Goal: Task Accomplishment & Management: Use online tool/utility

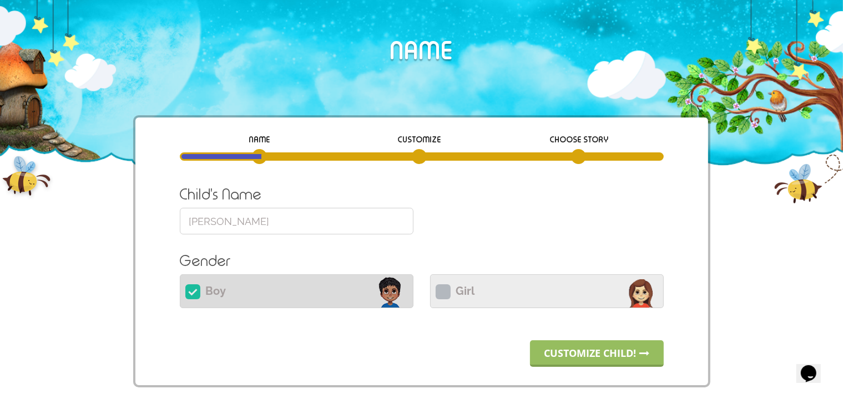
click at [445, 295] on icon at bounding box center [443, 292] width 15 height 15
click at [445, 295] on input "Girl" at bounding box center [547, 290] width 234 height 27
radio input "true"
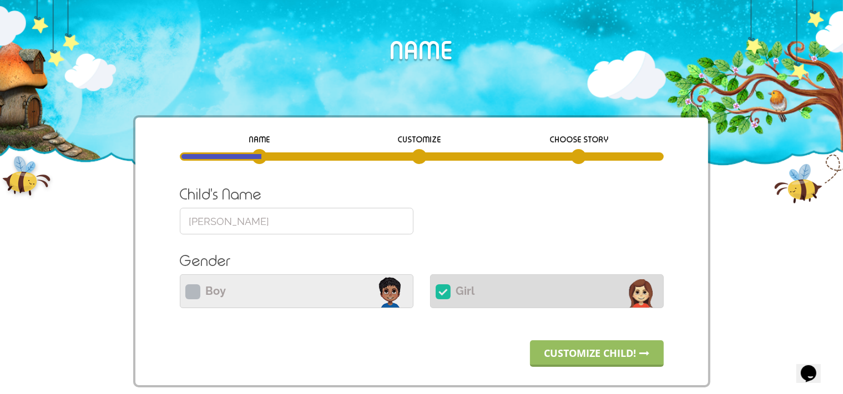
drag, startPoint x: 274, startPoint y: 220, endPoint x: 92, endPoint y: 216, distance: 182.0
click at [180, 216] on input "William" at bounding box center [297, 221] width 234 height 27
paste input "Kennedy"
type input "Kennedy"
click at [612, 354] on link "Customize child!" at bounding box center [597, 354] width 134 height 27
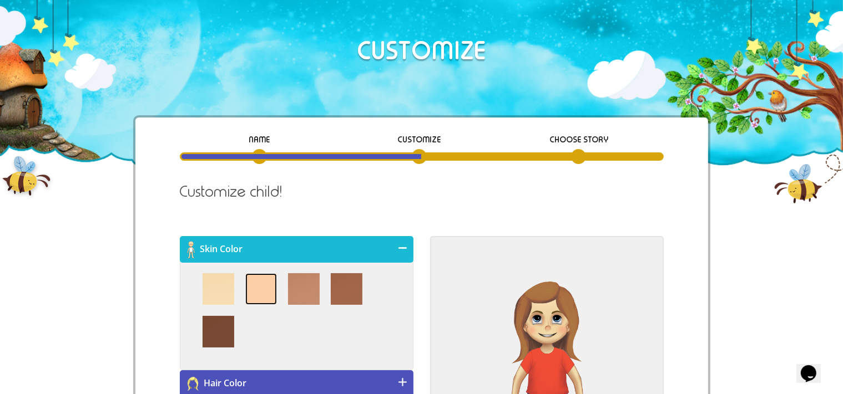
click at [264, 293] on img at bounding box center [261, 290] width 32 height 32
click at [161, 269] on div "NAME CUSTOMIZE Choose Story Child's Name Kennedy Please provide a name of 32 ch…" at bounding box center [421, 387] width 573 height 538
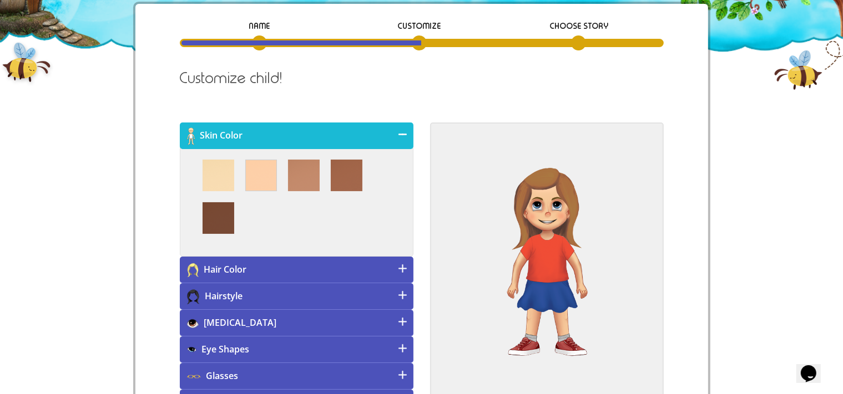
scroll to position [117, 0]
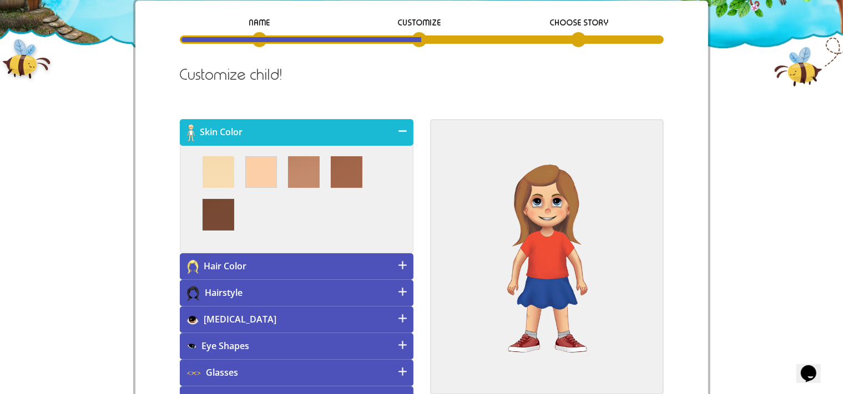
click at [259, 317] on h4 "[MEDICAL_DATA]" at bounding box center [297, 320] width 234 height 27
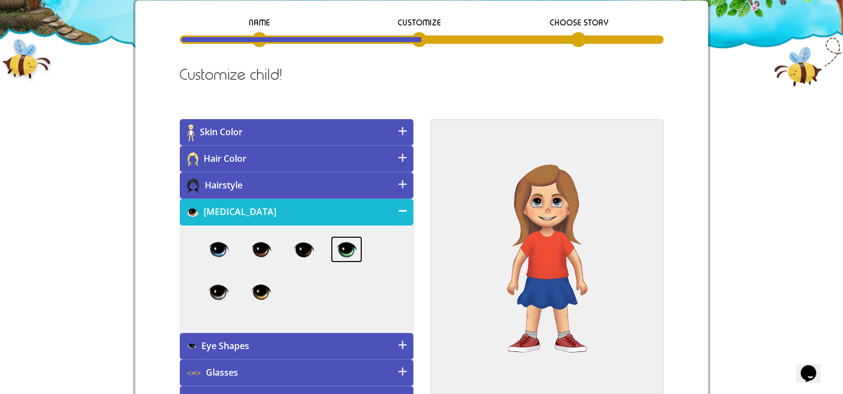
click at [343, 252] on img at bounding box center [347, 249] width 32 height 27
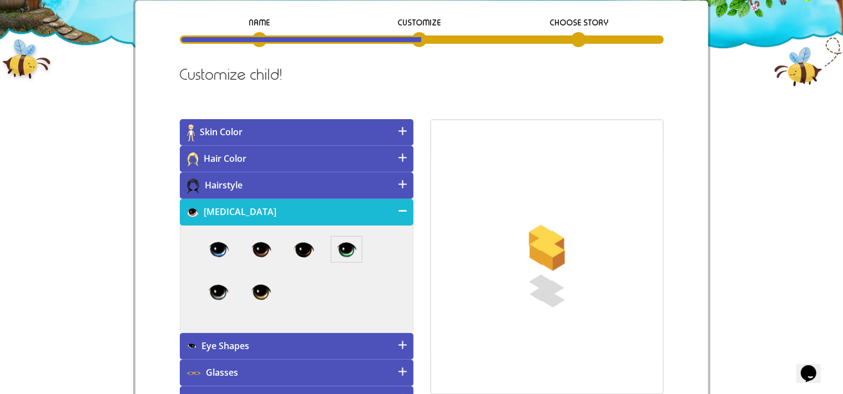
click at [293, 341] on h4 "Eye Shapes" at bounding box center [297, 346] width 234 height 27
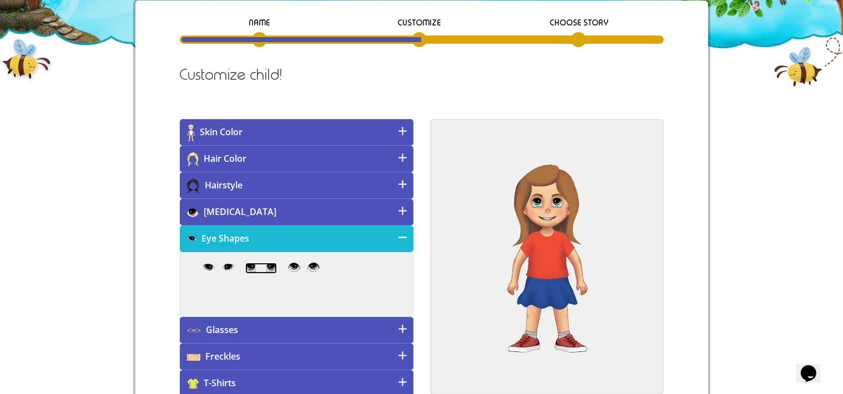
click at [265, 271] on img at bounding box center [261, 268] width 32 height 11
click at [260, 161] on h4 "Hair Color" at bounding box center [297, 159] width 234 height 27
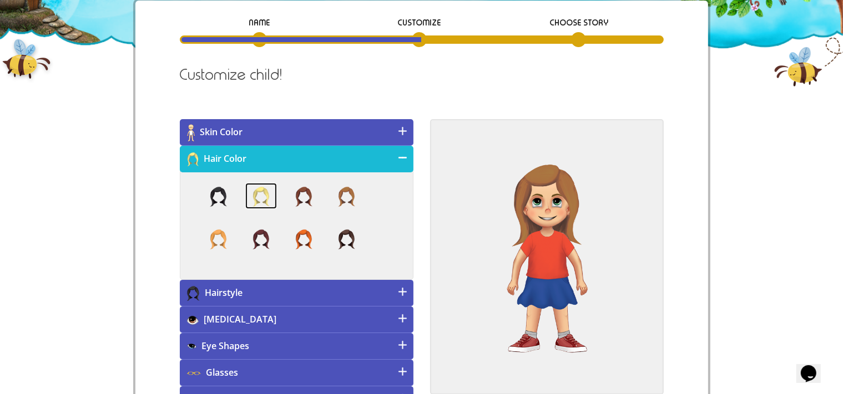
click at [255, 196] on img at bounding box center [261, 196] width 32 height 27
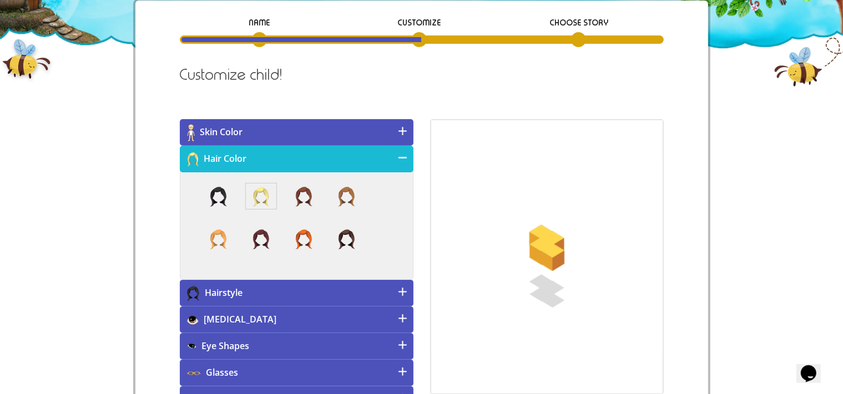
click at [269, 289] on h4 "Hairstyle" at bounding box center [297, 293] width 234 height 27
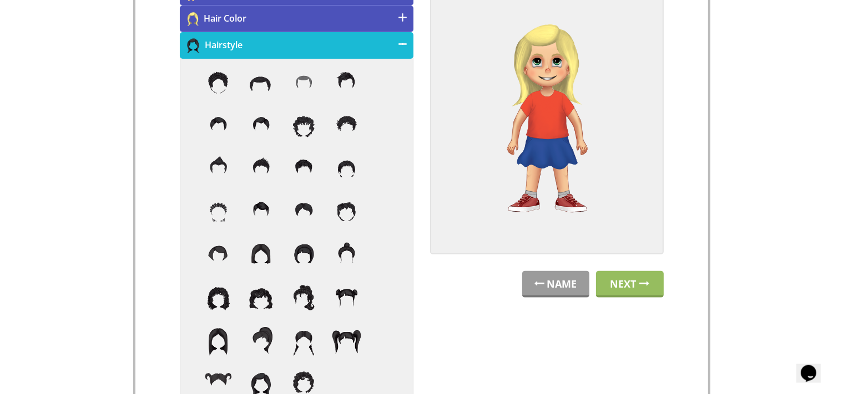
scroll to position [274, 0]
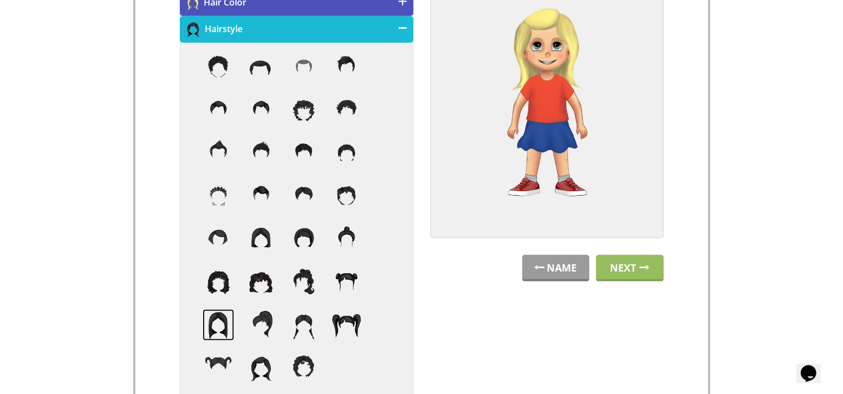
click at [226, 323] on img at bounding box center [219, 326] width 32 height 32
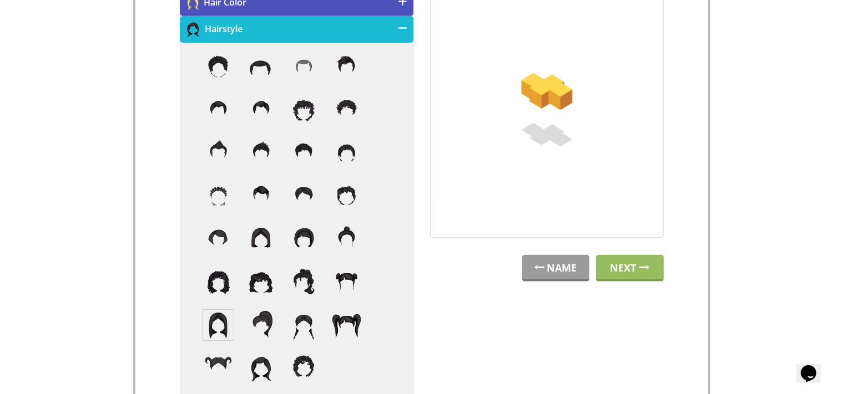
click at [399, 30] on h4 "Hairstyle" at bounding box center [297, 29] width 234 height 27
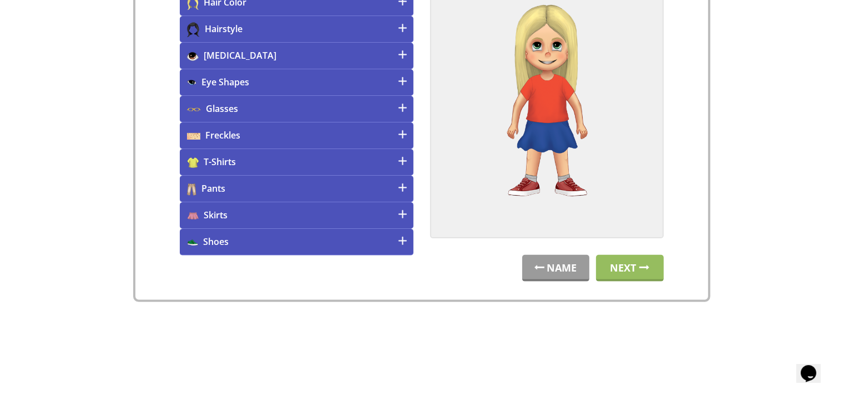
click at [345, 212] on h4 "Skirts" at bounding box center [297, 216] width 234 height 27
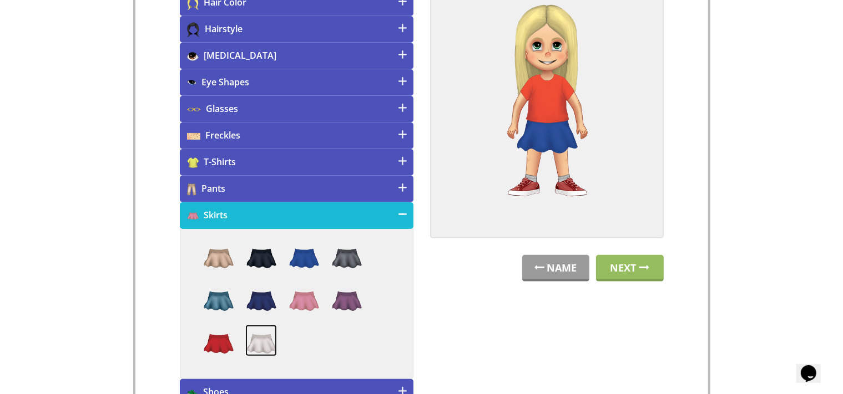
click at [266, 339] on img at bounding box center [261, 341] width 32 height 32
click at [270, 168] on h4 "T-Shirts" at bounding box center [297, 162] width 234 height 27
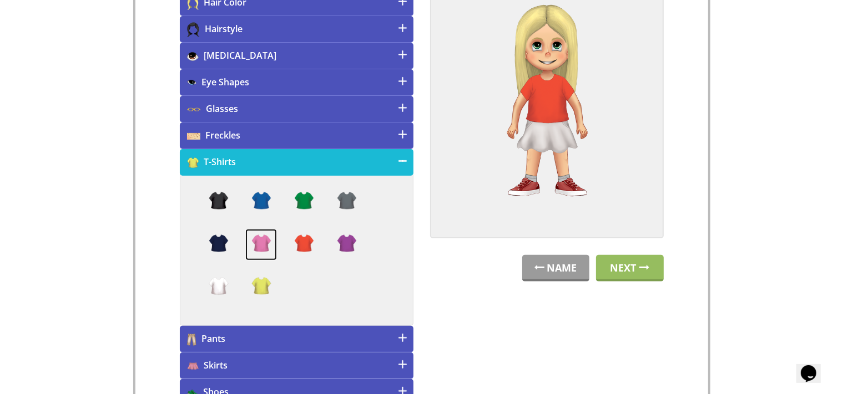
click at [259, 239] on img at bounding box center [261, 245] width 32 height 32
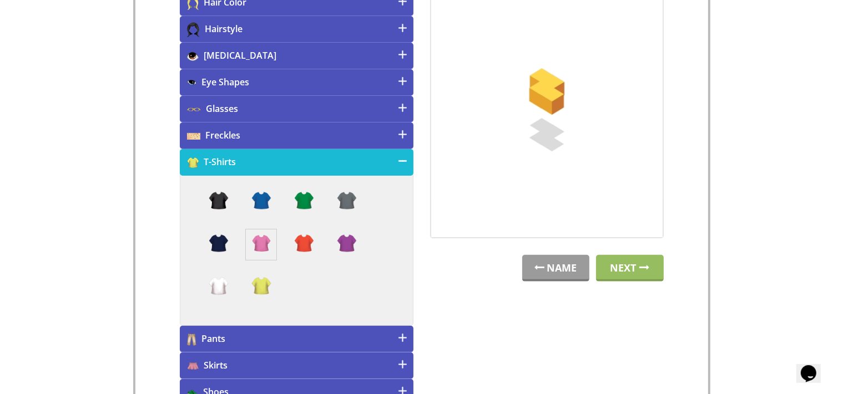
click at [290, 158] on h4 "T-Shirts" at bounding box center [297, 162] width 234 height 27
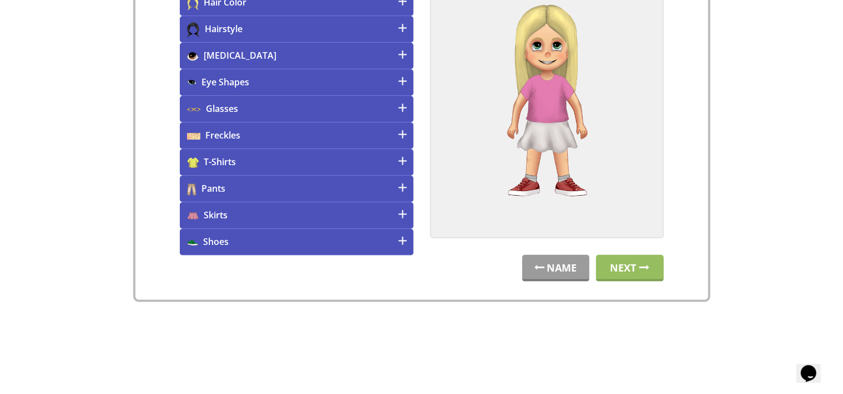
click at [363, 252] on h4 "Shoes" at bounding box center [297, 242] width 234 height 27
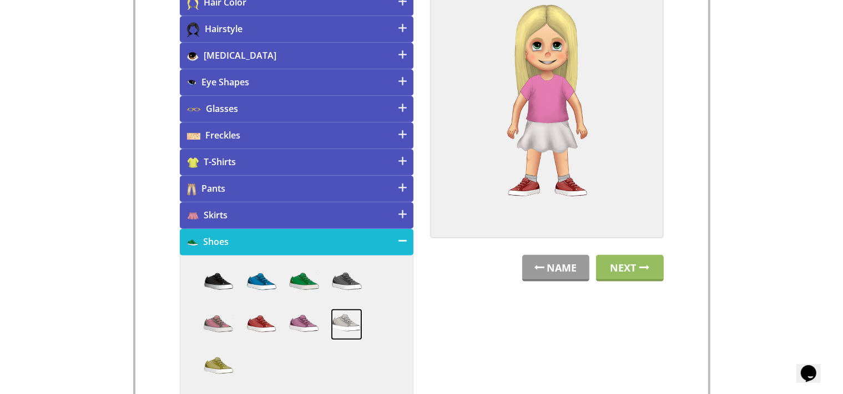
click at [347, 316] on img at bounding box center [347, 325] width 32 height 32
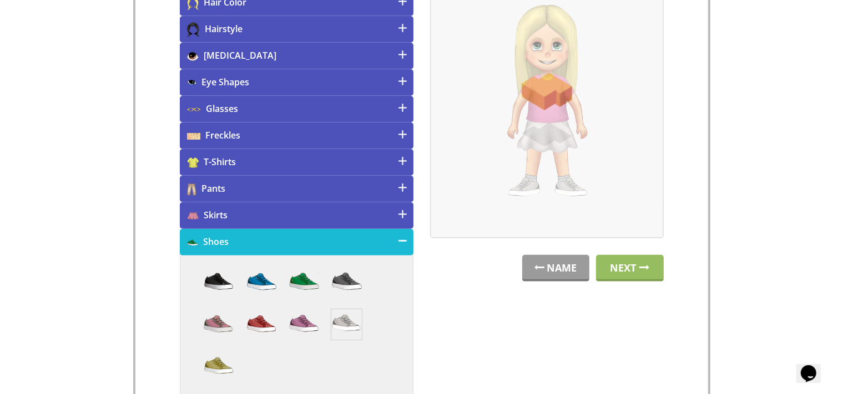
click at [382, 245] on h4 "Shoes" at bounding box center [297, 242] width 234 height 27
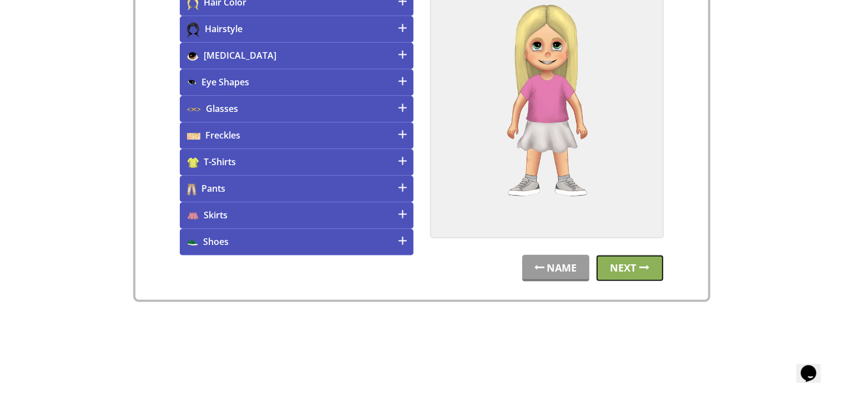
click at [644, 258] on link "Next" at bounding box center [630, 268] width 68 height 27
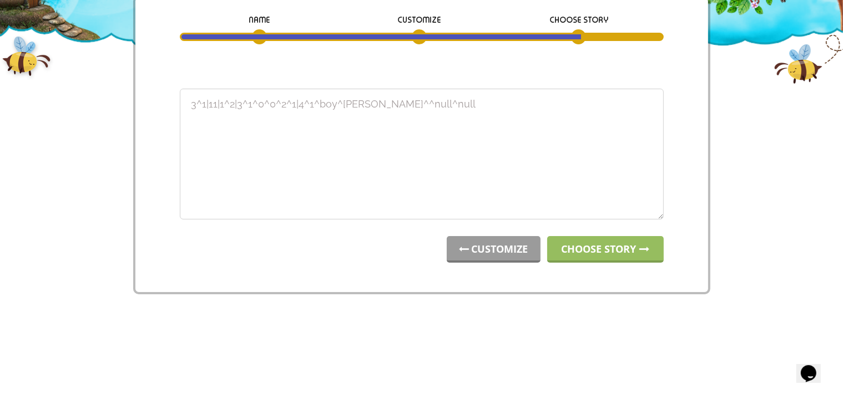
scroll to position [0, 0]
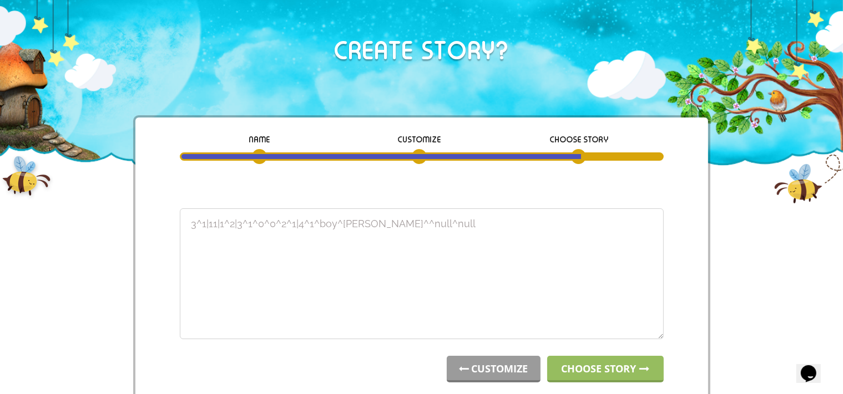
drag, startPoint x: 497, startPoint y: 227, endPoint x: 12, endPoint y: 235, distance: 484.4
click at [180, 235] on textarea "2^2|9|2^2|4^2^0^0^6^2|10^8^girl^Kennedy^^null^null" at bounding box center [422, 274] width 484 height 131
type textarea "2^2|9|2^2|4^2^0^0^6^2|10^8^girl^Kennedy^^null^null"
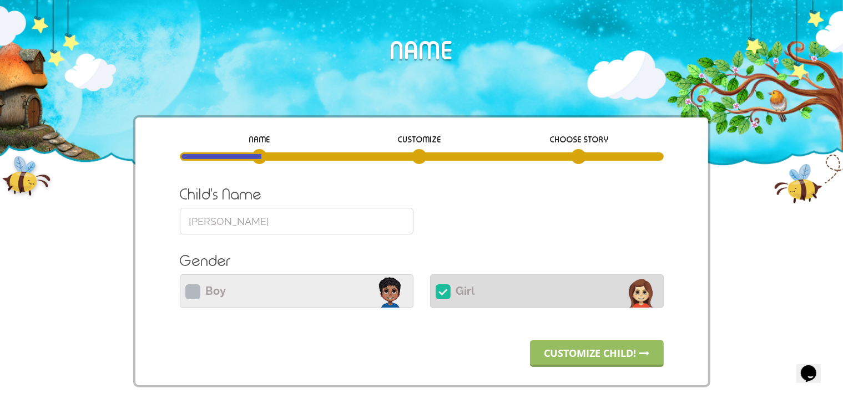
click at [210, 362] on div "Customize child!" at bounding box center [422, 354] width 484 height 27
drag, startPoint x: 259, startPoint y: 229, endPoint x: 161, endPoint y: 225, distance: 97.7
click at [180, 225] on input "Kennedy" at bounding box center [297, 221] width 234 height 27
paste input "Lylah"
type input "Lylah"
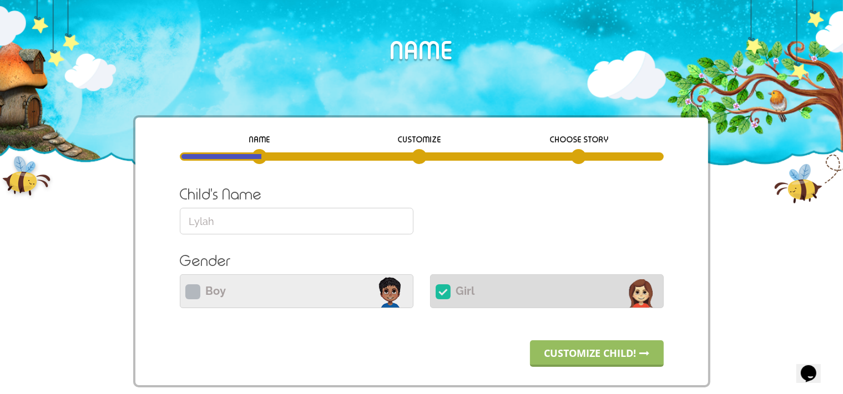
click at [555, 341] on div "Child's Name Lylah Please provide a name of 32 characters max. Book Language la…" at bounding box center [422, 276] width 484 height 184
click at [559, 352] on link "Customize child!" at bounding box center [597, 354] width 134 height 27
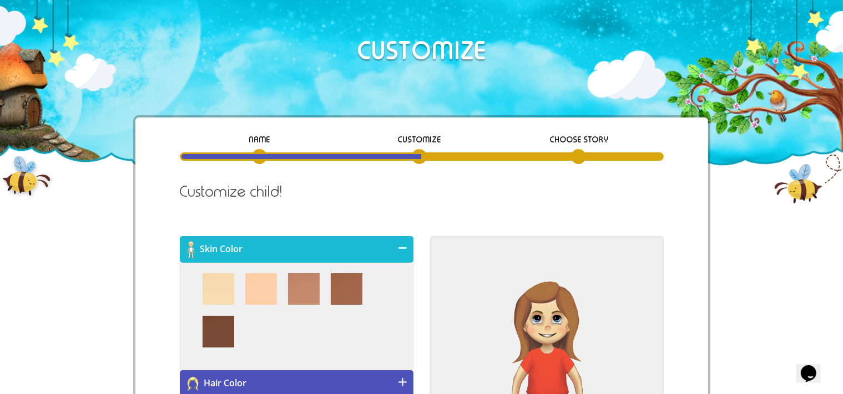
drag, startPoint x: 263, startPoint y: 321, endPoint x: 261, endPoint y: 310, distance: 11.2
click at [261, 310] on li at bounding box center [261, 292] width 43 height 37
click at [261, 270] on div at bounding box center [297, 316] width 234 height 109
click at [269, 290] on img at bounding box center [261, 290] width 32 height 32
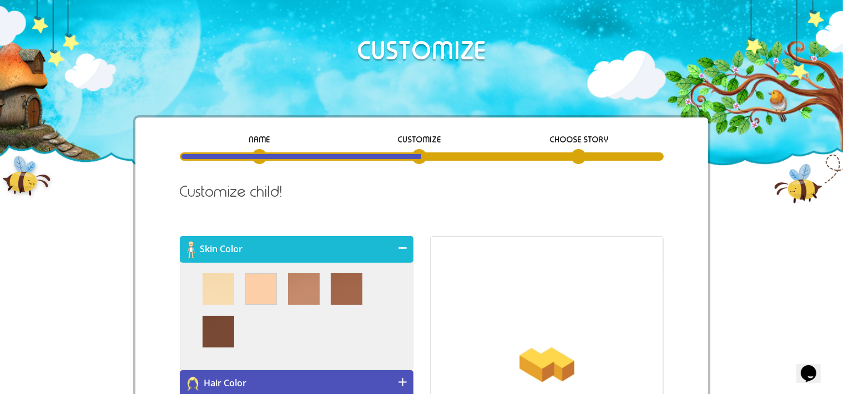
click at [154, 318] on div "NAME CUSTOMIZE Choose Story Child's Name Lylah Please provide a name of 32 char…" at bounding box center [421, 387] width 573 height 538
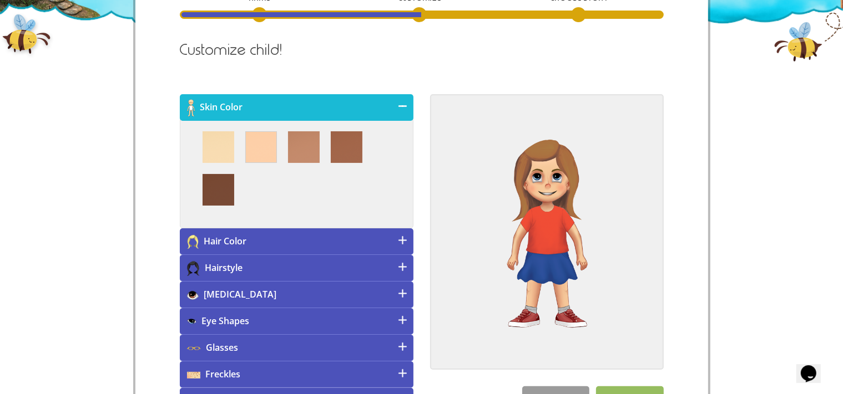
scroll to position [175, 0]
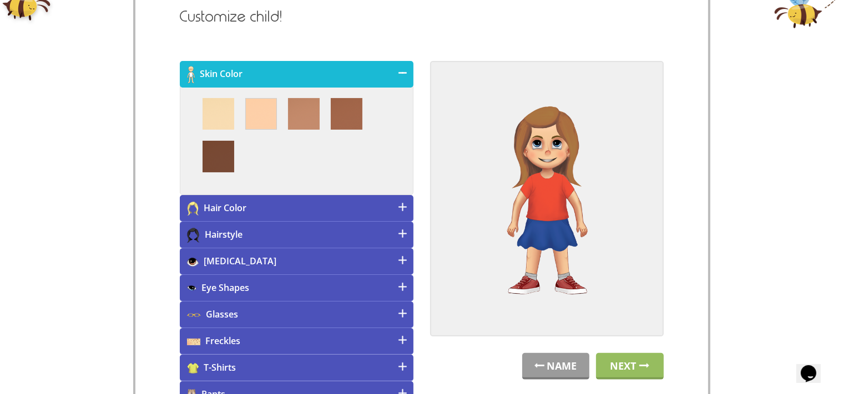
click at [176, 311] on div "Skin Color Hair Color Hairstyle" at bounding box center [296, 261] width 250 height 401
click at [261, 270] on h4 "[MEDICAL_DATA]" at bounding box center [297, 262] width 234 height 27
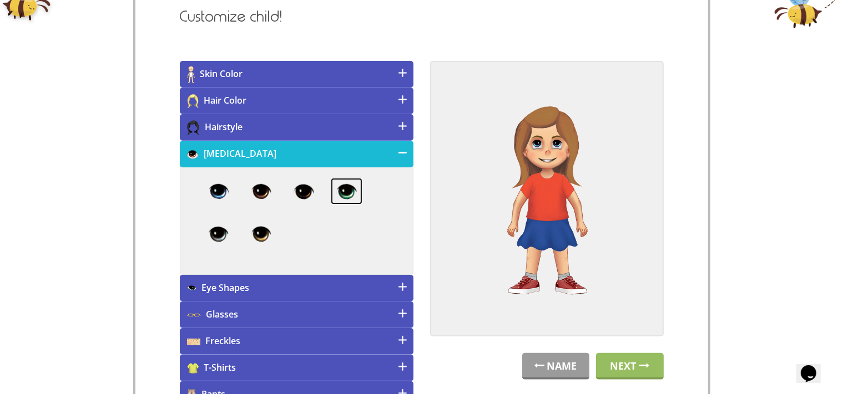
click at [350, 189] on img at bounding box center [347, 191] width 32 height 27
click at [296, 284] on h4 "Eye Shapes" at bounding box center [297, 288] width 234 height 27
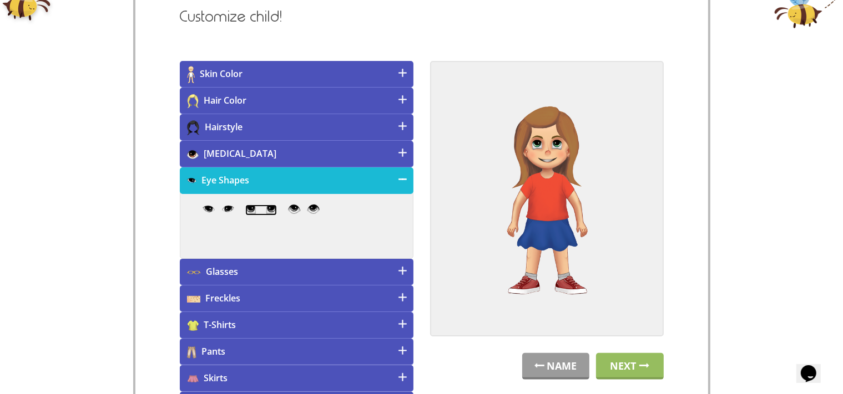
click at [261, 205] on img at bounding box center [261, 210] width 32 height 11
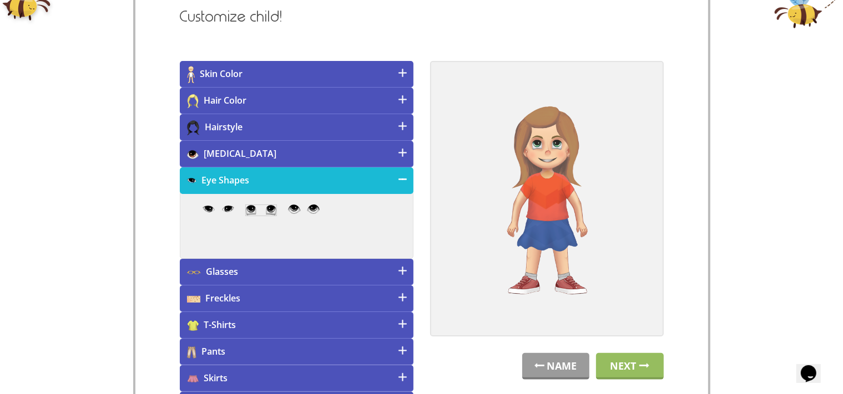
click at [156, 245] on div "NAME CUSTOMIZE Choose Story Child's Name Lylah Please provide a name of 32 char…" at bounding box center [421, 189] width 573 height 495
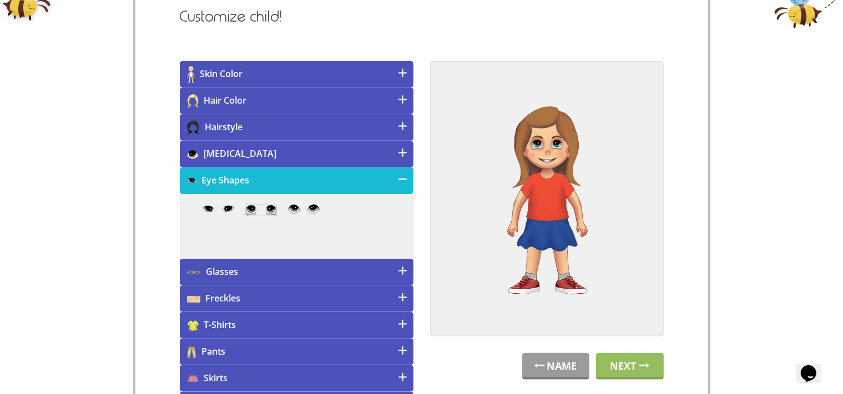
click at [230, 106] on h4 "Hair Color" at bounding box center [297, 101] width 234 height 27
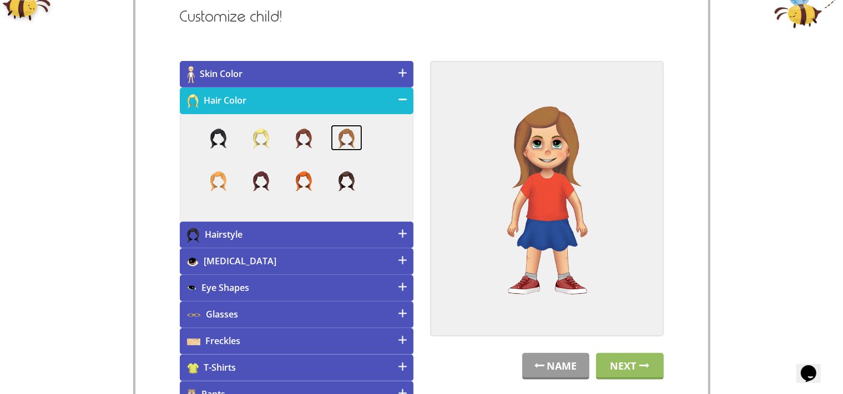
click at [351, 138] on img at bounding box center [347, 138] width 32 height 27
click at [300, 237] on h4 "Hairstyle" at bounding box center [297, 235] width 234 height 27
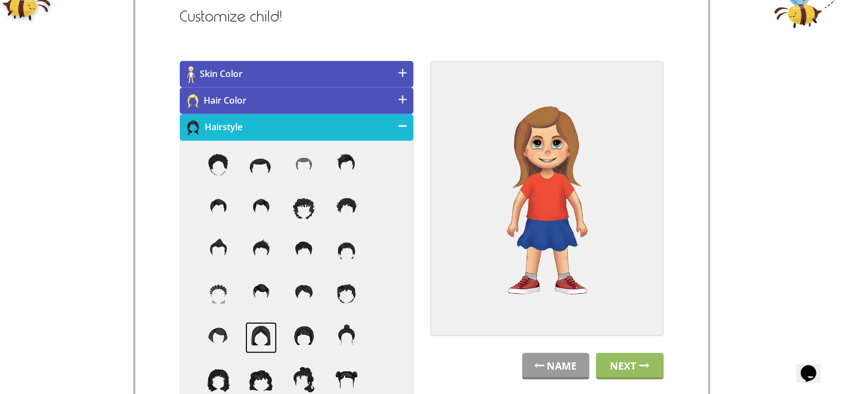
click at [261, 339] on img at bounding box center [261, 338] width 32 height 32
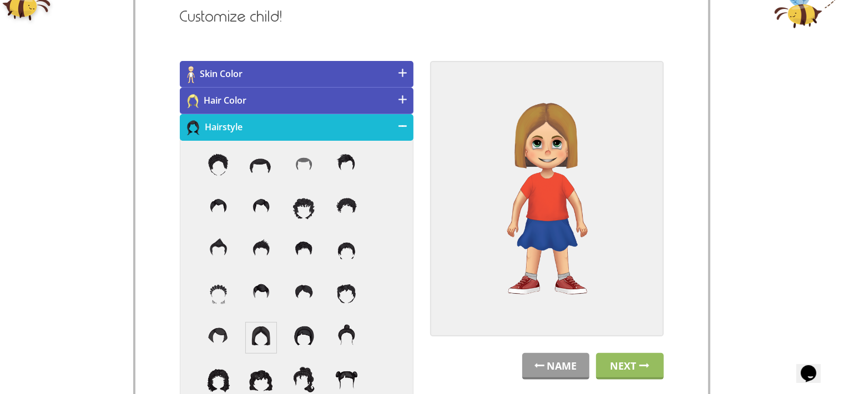
click at [356, 131] on h4 "Hairstyle" at bounding box center [297, 127] width 234 height 27
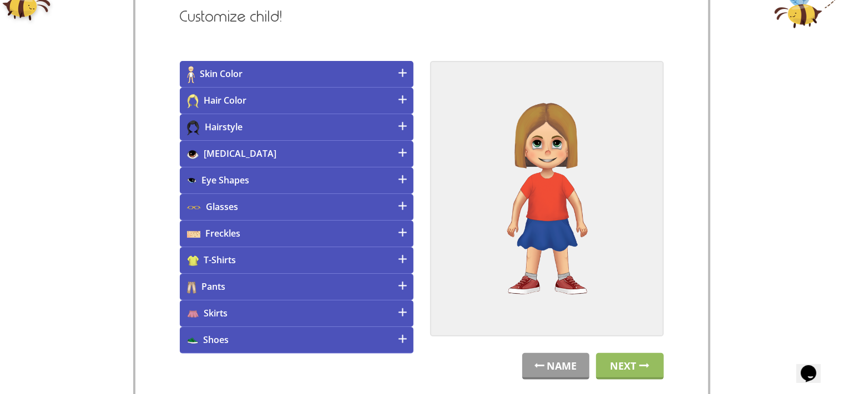
click at [364, 321] on h4 "Skirts" at bounding box center [297, 314] width 234 height 27
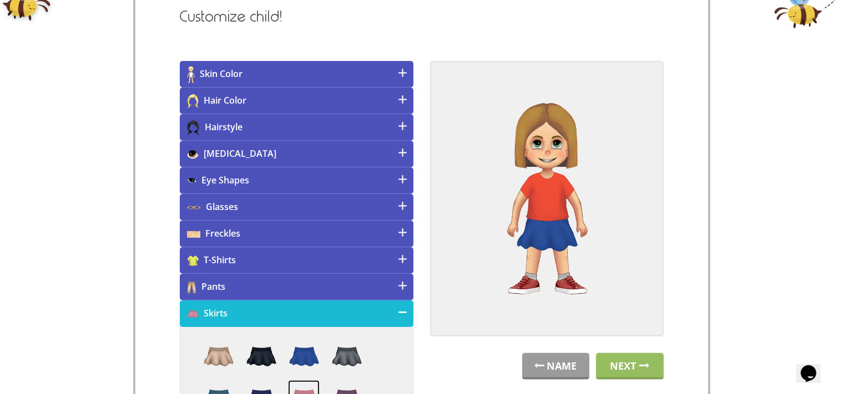
click at [305, 387] on img at bounding box center [304, 397] width 32 height 32
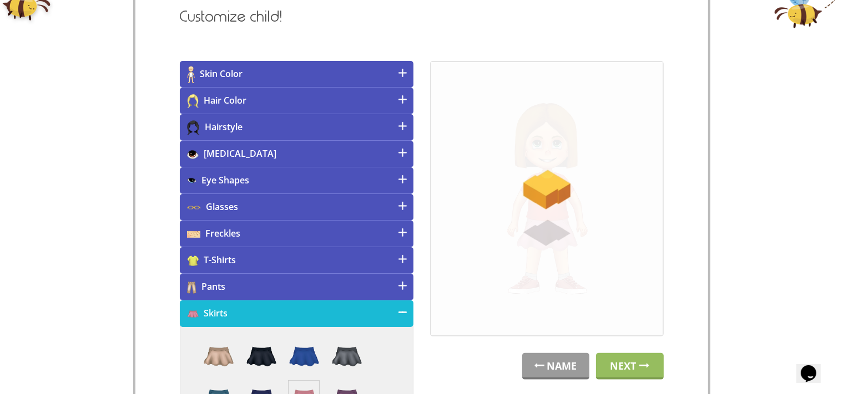
click at [312, 254] on h4 "T-Shirts" at bounding box center [297, 260] width 234 height 27
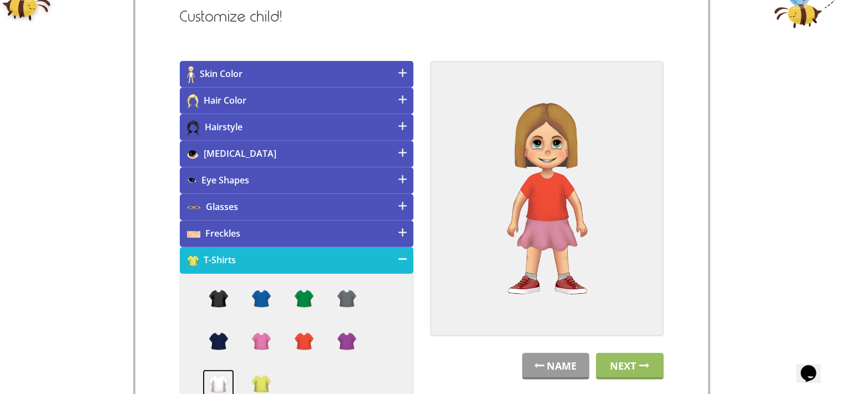
click at [211, 381] on img at bounding box center [219, 386] width 32 height 32
click at [134, 351] on div "NAME CUSTOMIZE Choose Story Child's Name Lylah Please provide a name of 32 char…" at bounding box center [421, 232] width 577 height 585
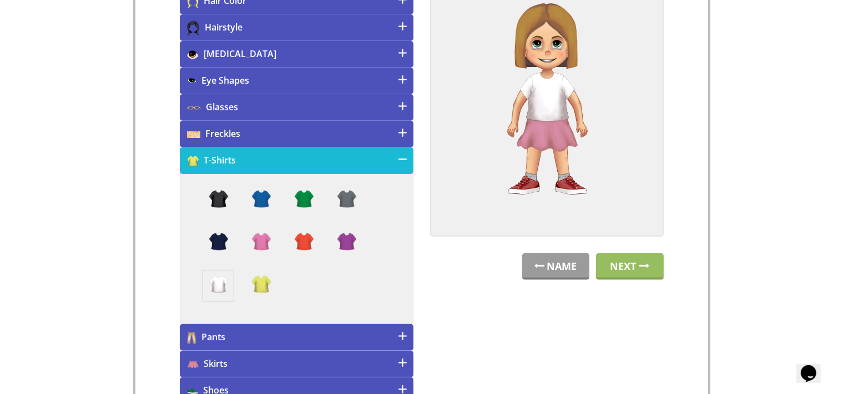
scroll to position [293, 0]
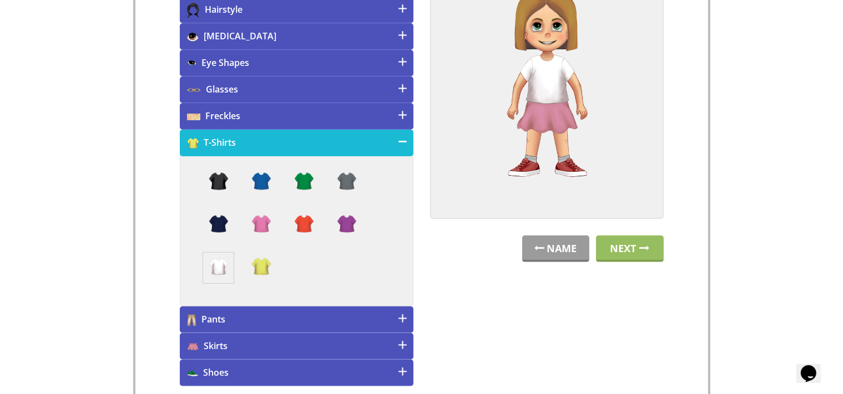
click at [154, 296] on div "NAME CUSTOMIZE Choose Story Child's Name Lylah Please provide a name of 32 char…" at bounding box center [421, 115] width 573 height 580
click at [230, 379] on h4 "Shoes" at bounding box center [297, 373] width 234 height 27
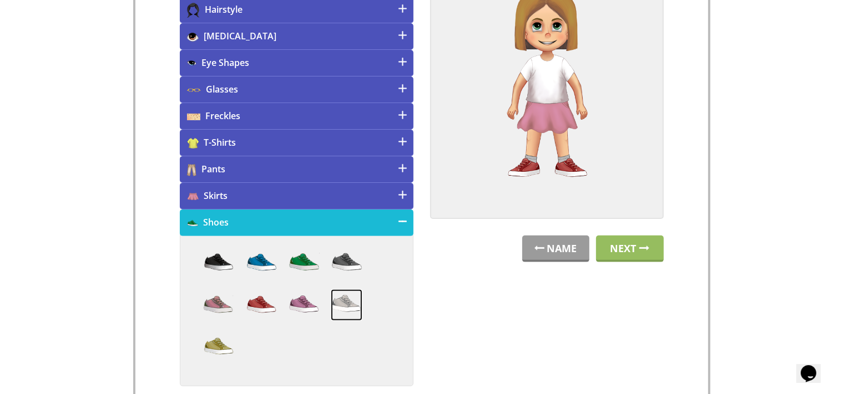
click at [344, 296] on img at bounding box center [347, 306] width 32 height 32
click at [361, 219] on h4 "Shoes" at bounding box center [297, 223] width 234 height 27
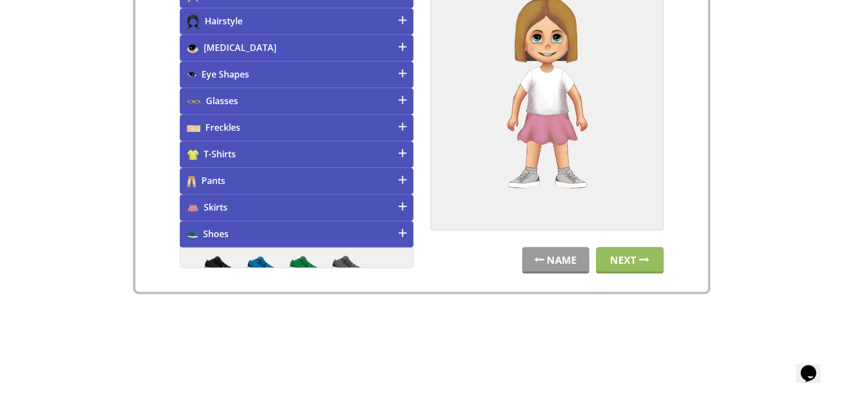
scroll to position [281, 0]
click at [352, 125] on h4 "Freckles" at bounding box center [297, 128] width 234 height 27
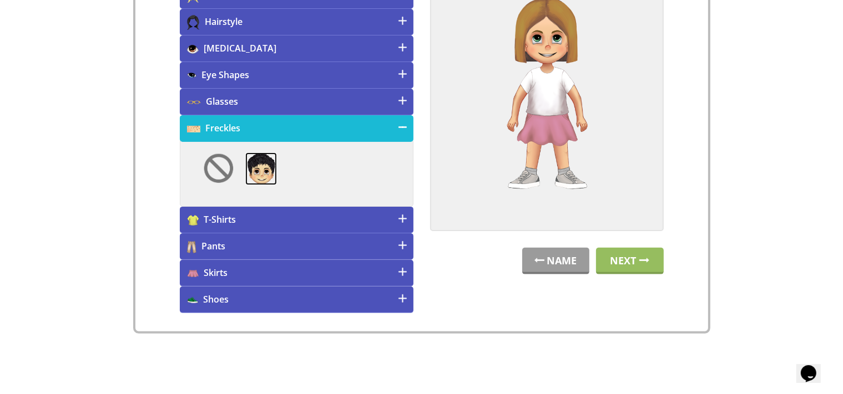
click at [266, 170] on img at bounding box center [261, 169] width 32 height 33
click at [620, 267] on link "Next" at bounding box center [630, 261] width 68 height 27
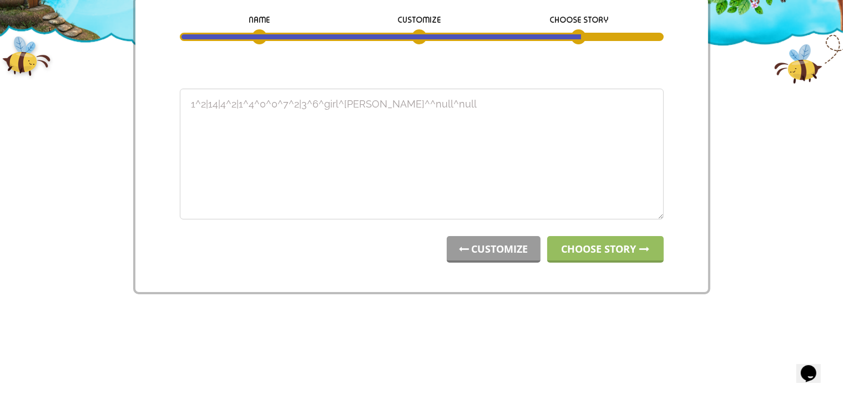
scroll to position [0, 0]
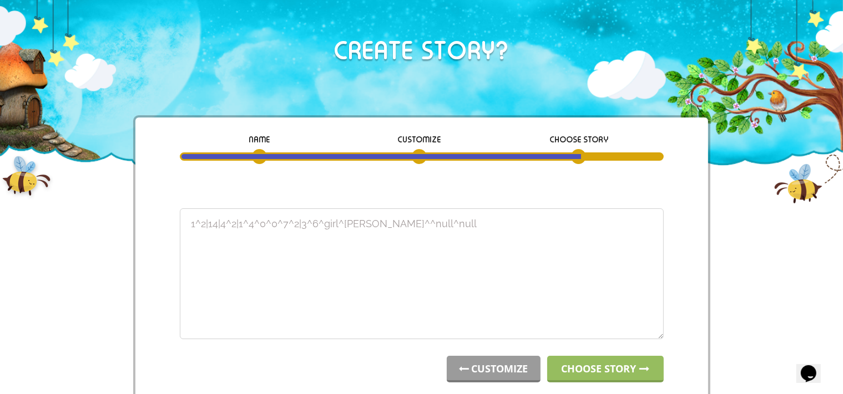
drag, startPoint x: 449, startPoint y: 233, endPoint x: 0, endPoint y: 206, distance: 450.2
click at [180, 209] on textarea "2^2|2|4^2|4^4^1^0^9^2|7^8^girl^Lylah^^null^null" at bounding box center [422, 274] width 484 height 131
type textarea "2^2|2|4^2|4^4^1^0^9^2|7^8^girl^Lylah^^null^null"
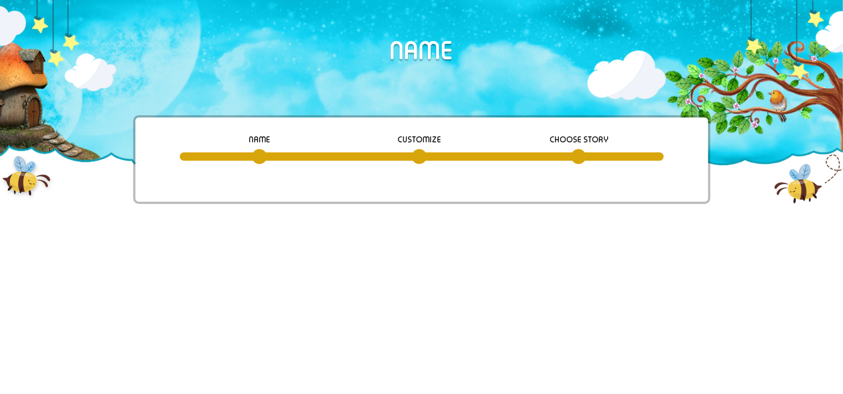
type input "Lylah"
radio input "true"
